Goal: Information Seeking & Learning: Find specific fact

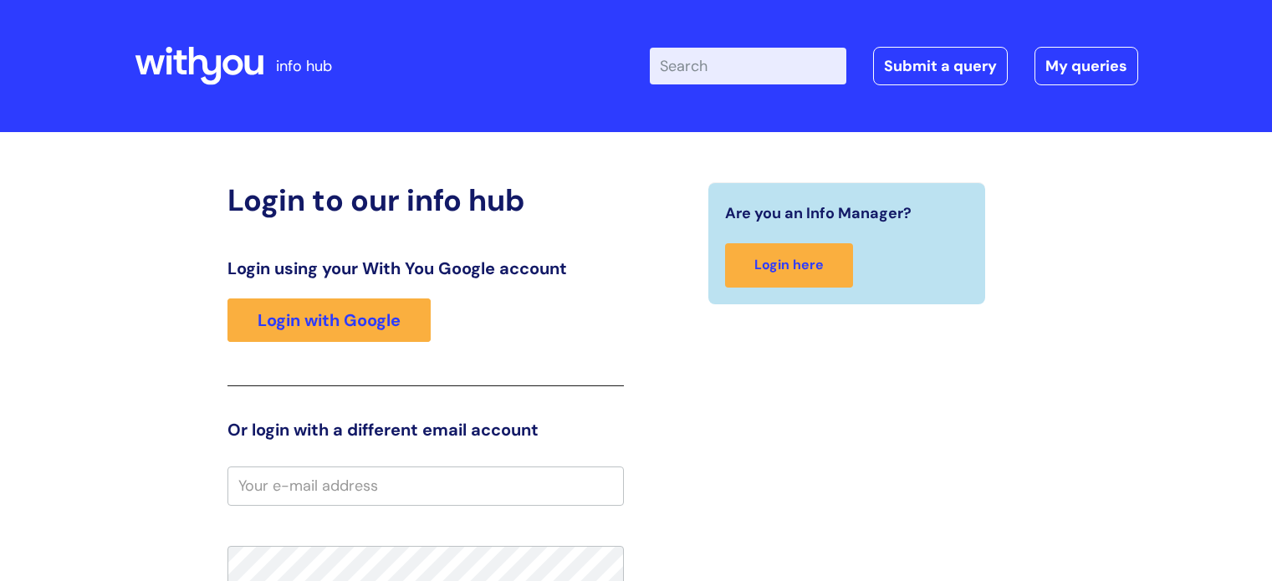
click at [333, 324] on link "Login with Google" at bounding box center [328, 320] width 203 height 43
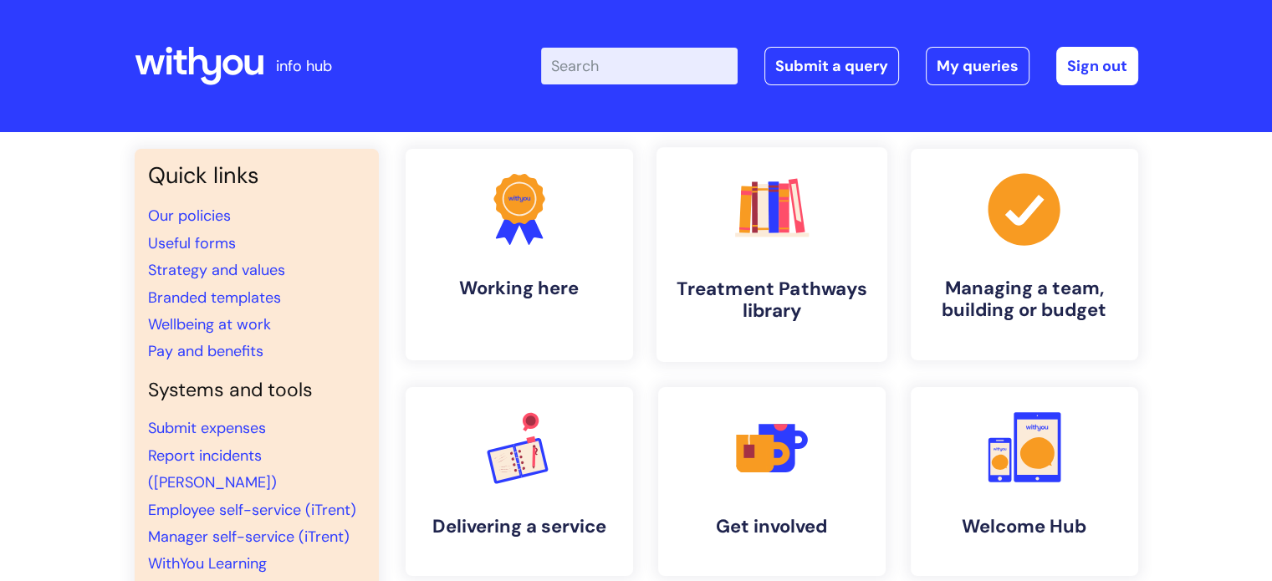
click at [787, 243] on icon ".cls-1{fill:#f89b22;}.cls-1,.cls-2,.cls-3,.cls-4,.cls-5,.cls-6,.cls-7{stroke-wi…" at bounding box center [771, 208] width 83 height 83
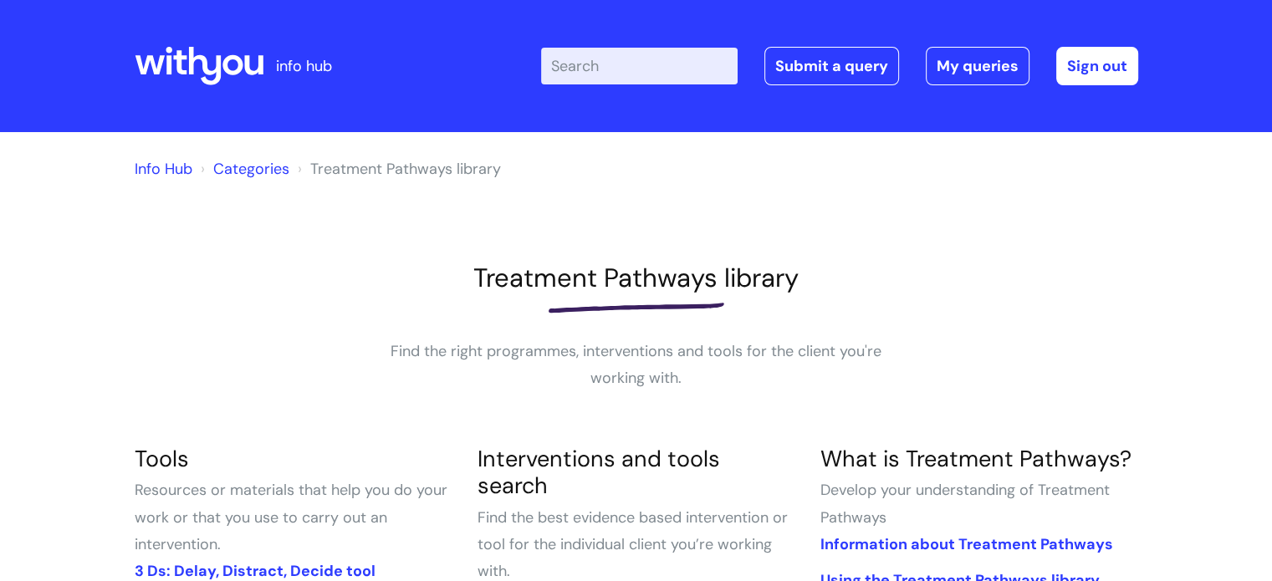
click at [603, 62] on input "Enter your search term here..." at bounding box center [639, 66] width 197 height 37
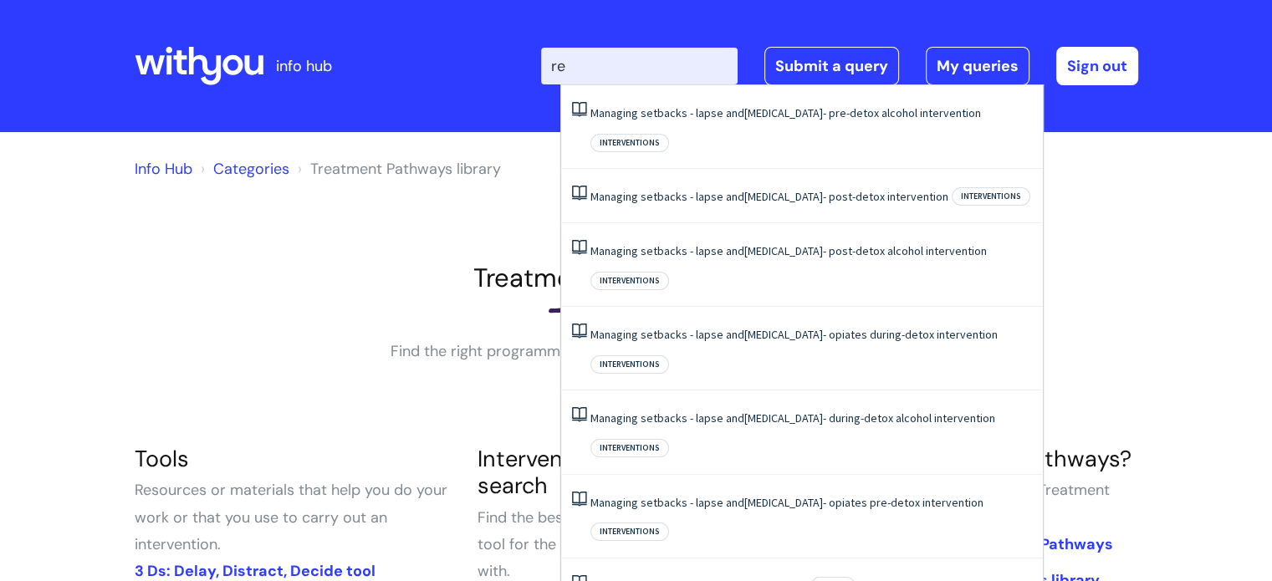
type input "r"
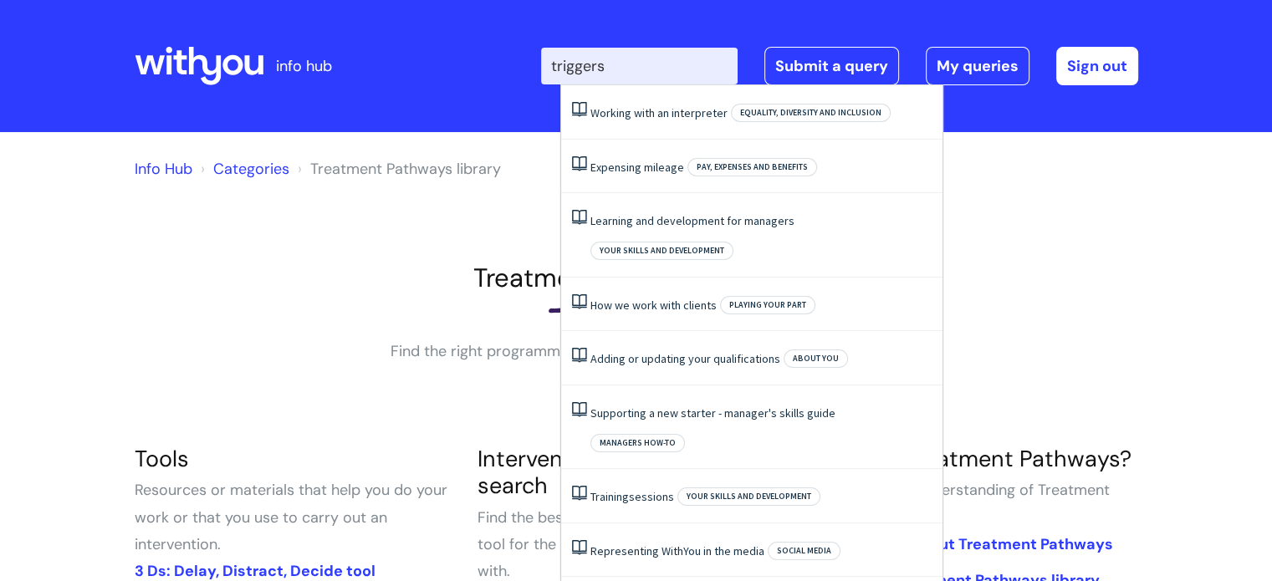
type input "triggers"
click button "Search" at bounding box center [0, 0] width 0 height 0
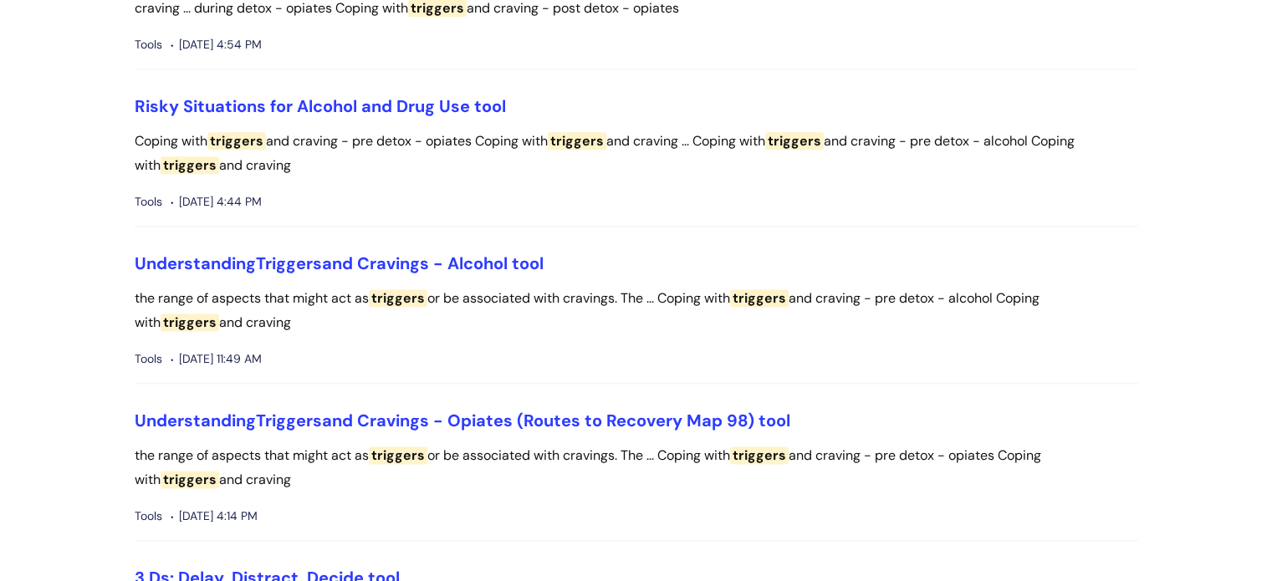
scroll to position [2164, 0]
